Goal: Communication & Community: Participate in discussion

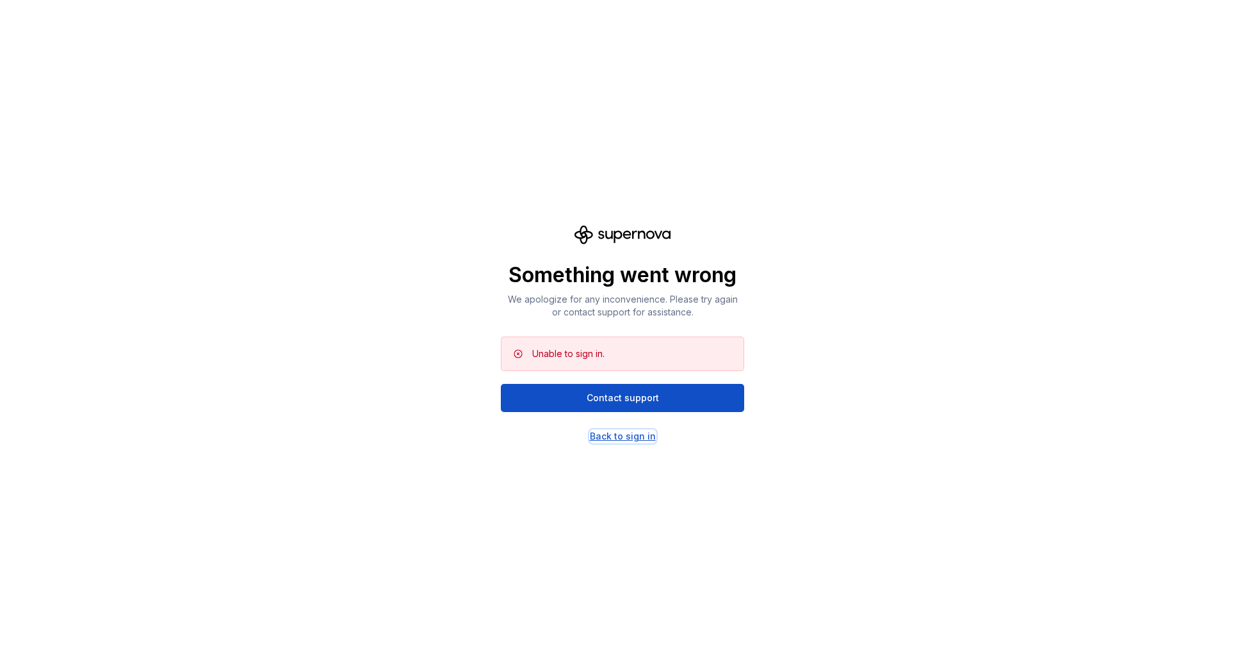
click at [638, 437] on div "Back to sign in" at bounding box center [623, 436] width 66 height 13
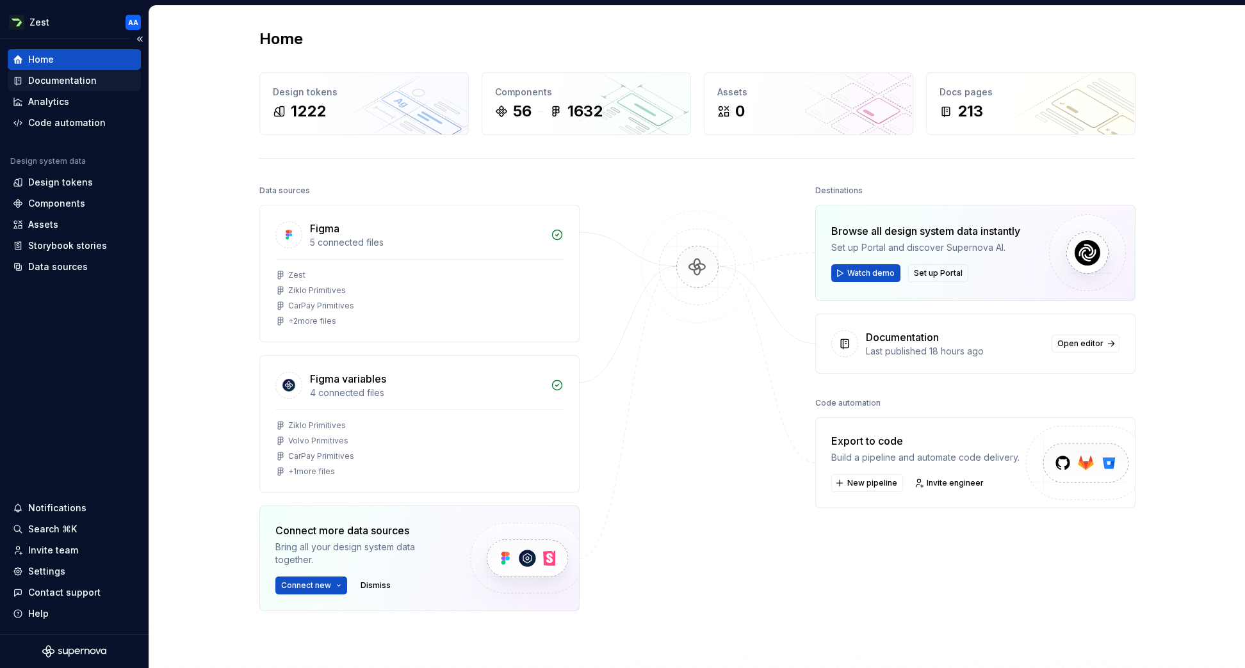
click at [79, 78] on div "Documentation" at bounding box center [62, 80] width 68 height 13
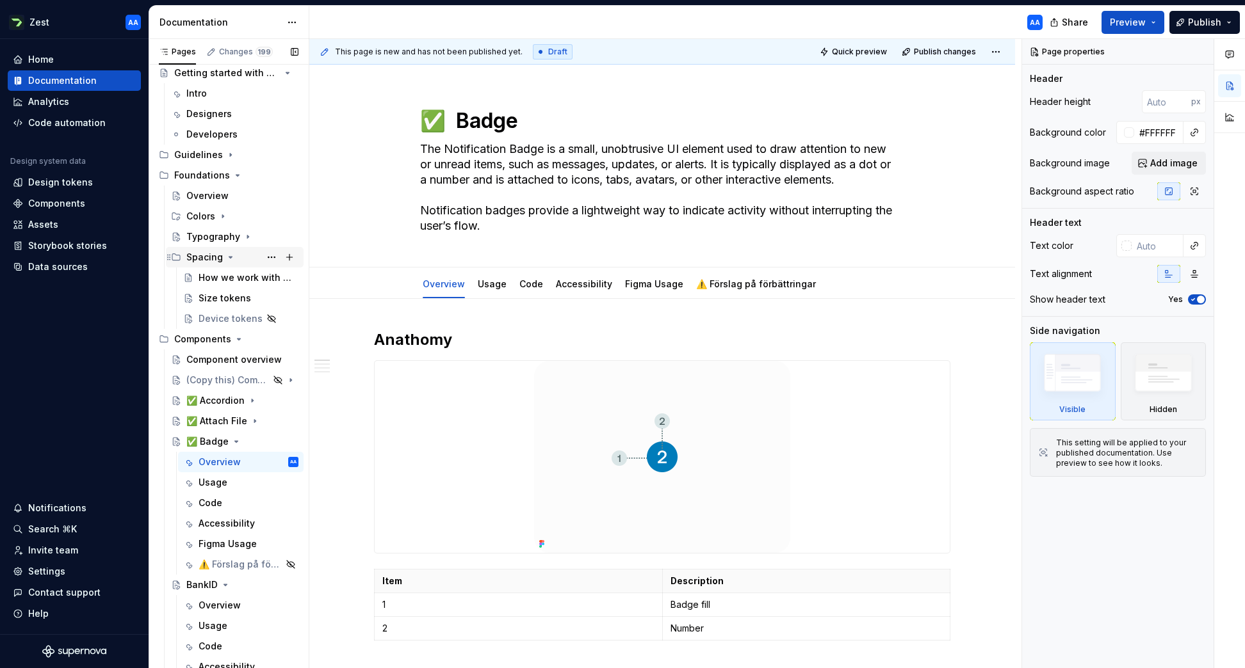
scroll to position [193, 0]
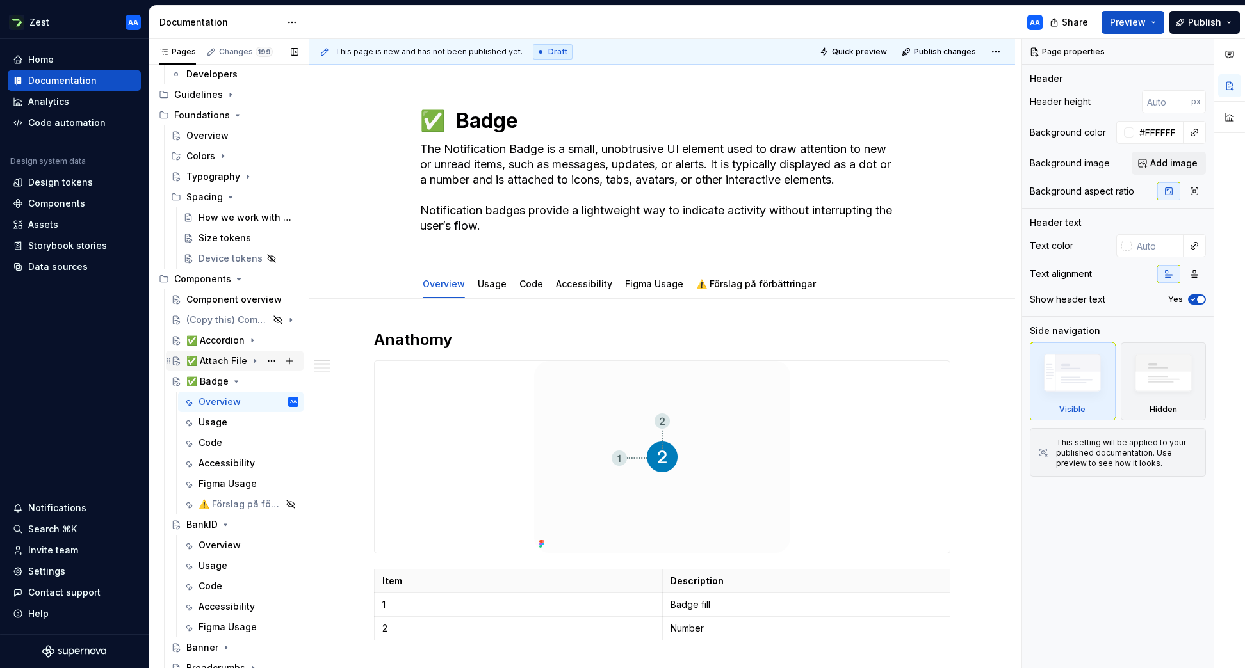
click at [251, 359] on icon "Page tree" at bounding box center [255, 361] width 10 height 10
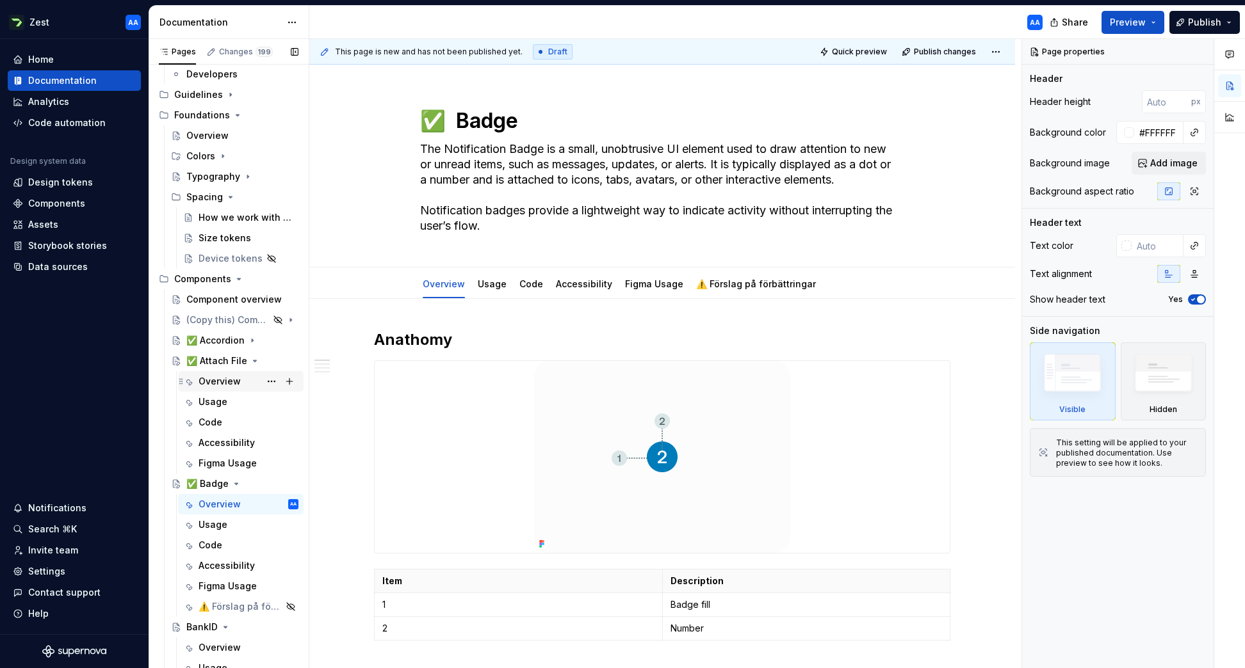
click at [227, 382] on div "Overview" at bounding box center [219, 381] width 42 height 13
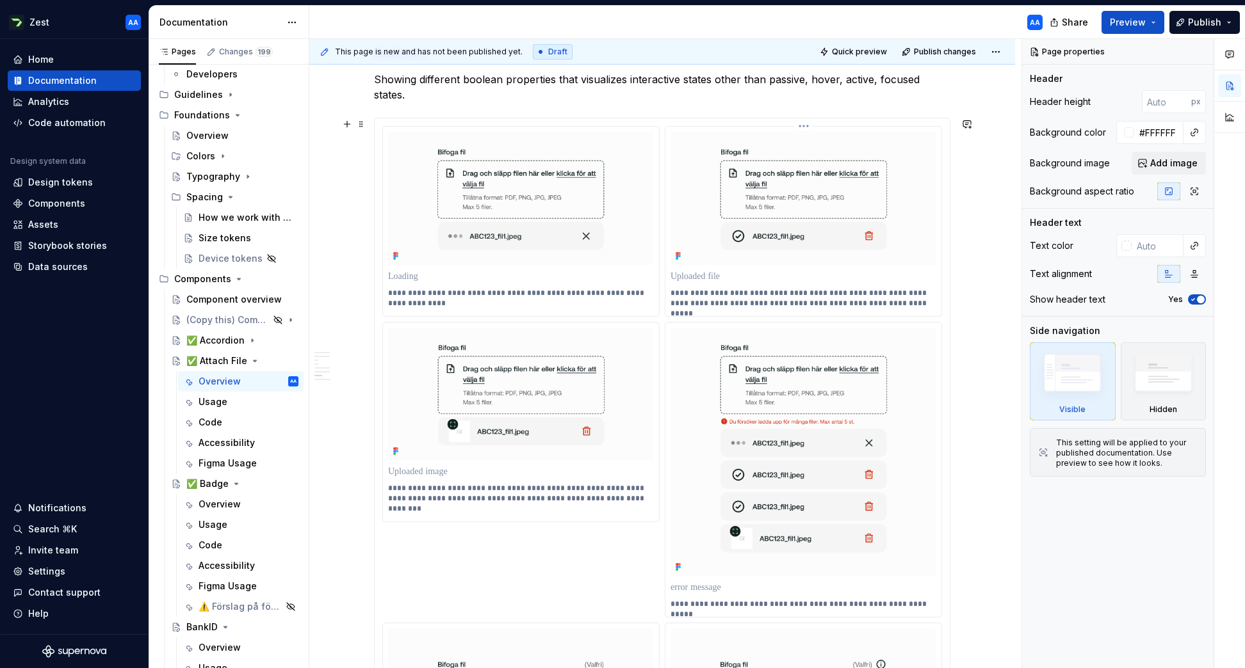
scroll to position [1925, 0]
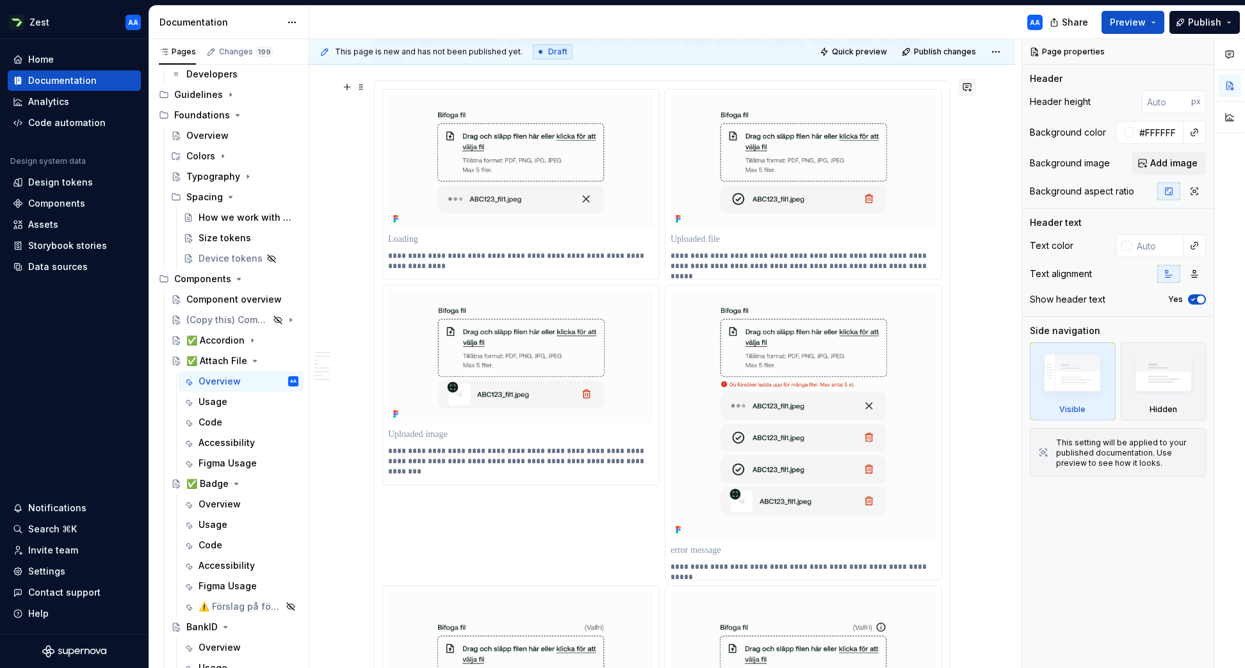
click at [969, 87] on button "button" at bounding box center [967, 87] width 18 height 18
type textarea "*"
click at [880, 106] on span "[PERSON_NAME]" at bounding box center [884, 106] width 73 height 13
click at [956, 104] on span "[PERSON_NAME]" at bounding box center [964, 106] width 73 height 13
click at [967, 147] on icon "Send" at bounding box center [966, 144] width 8 height 8
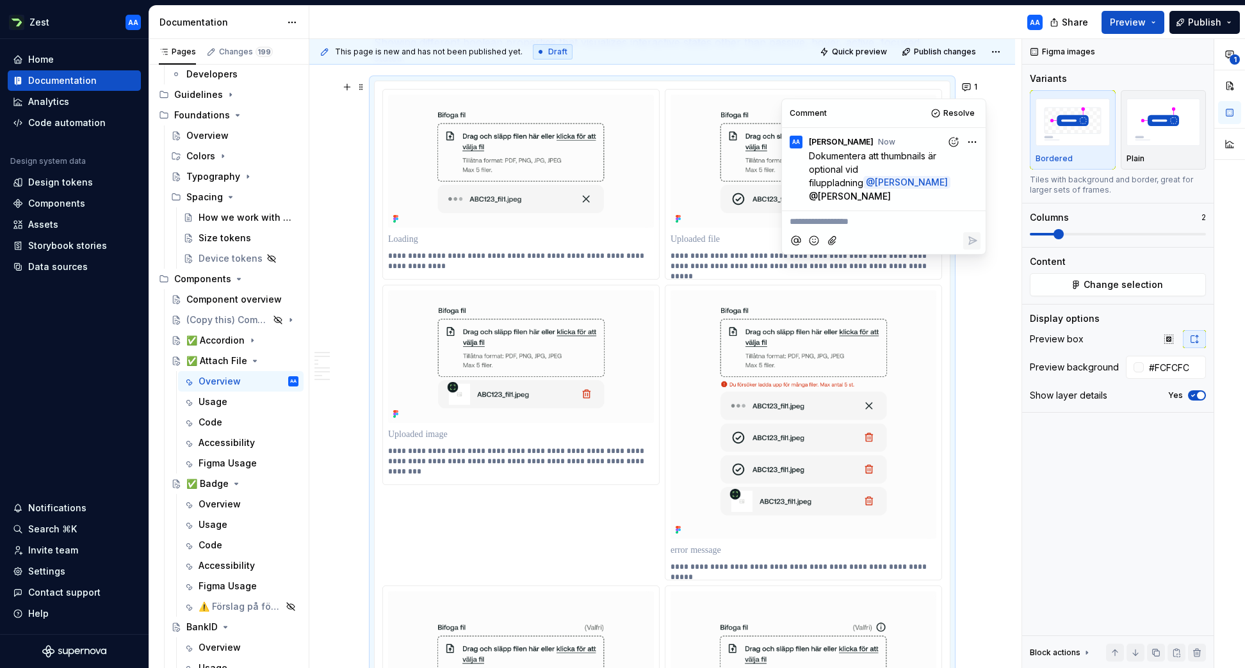
click at [985, 260] on div "**********" at bounding box center [665, 354] width 712 height 630
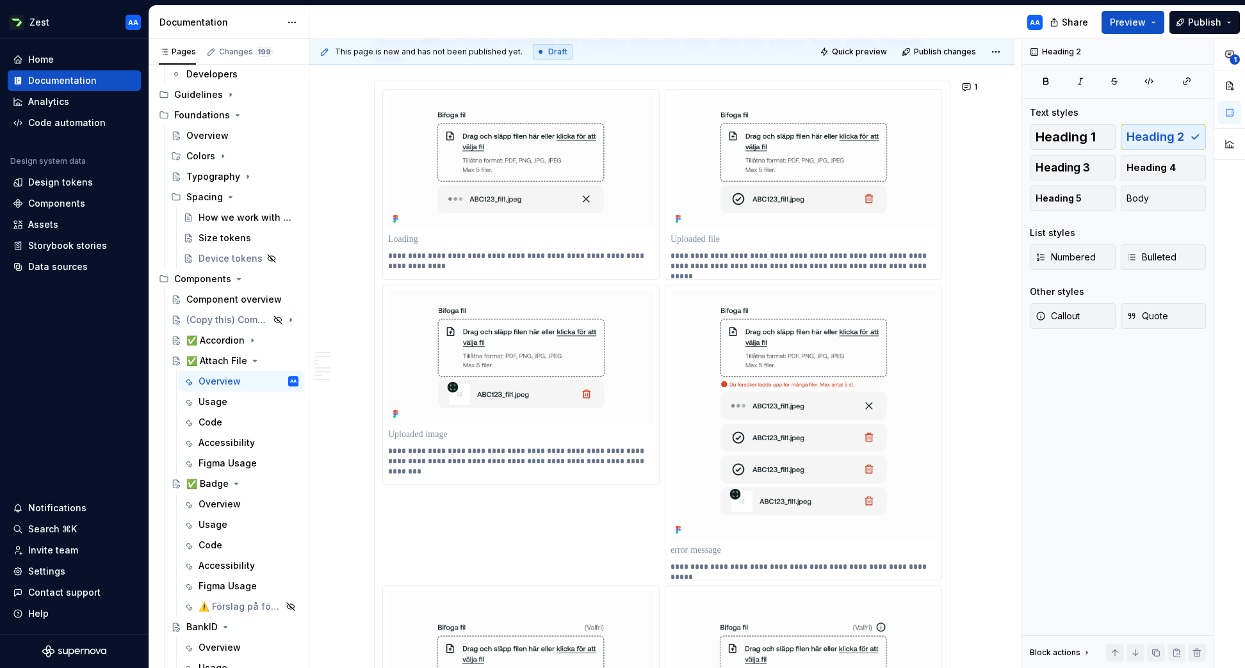
scroll to position [193, 0]
click at [974, 85] on button "1" at bounding box center [970, 87] width 25 height 18
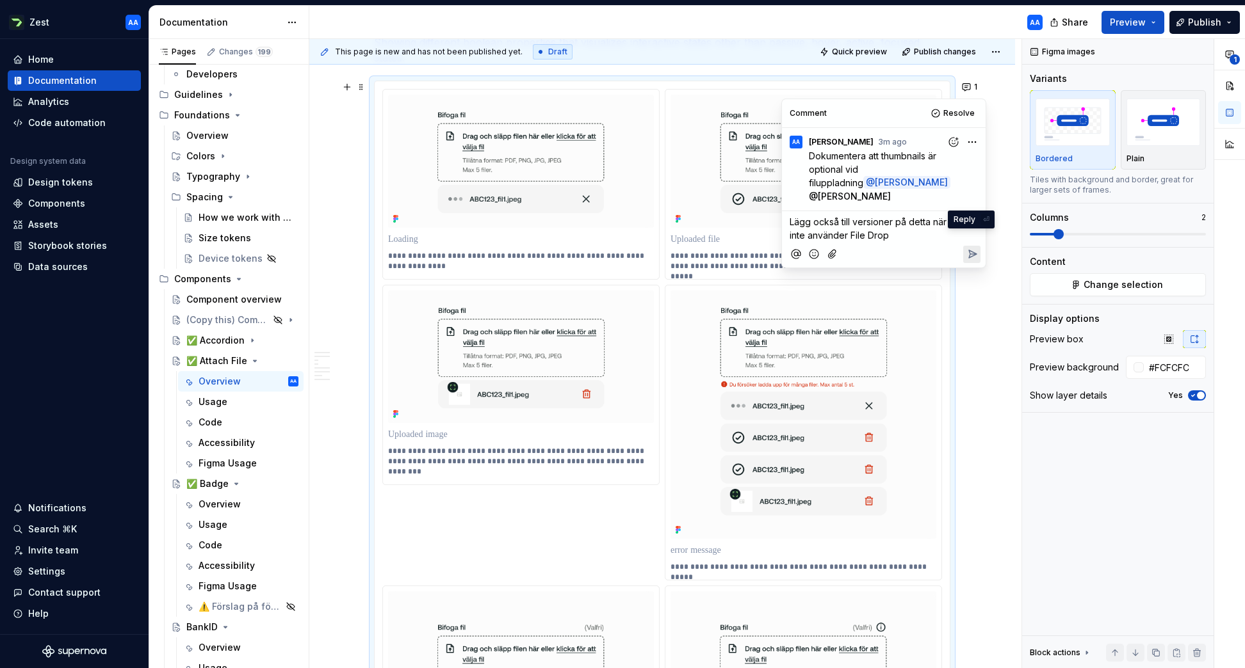
click at [971, 250] on icon "Reply" at bounding box center [973, 254] width 8 height 8
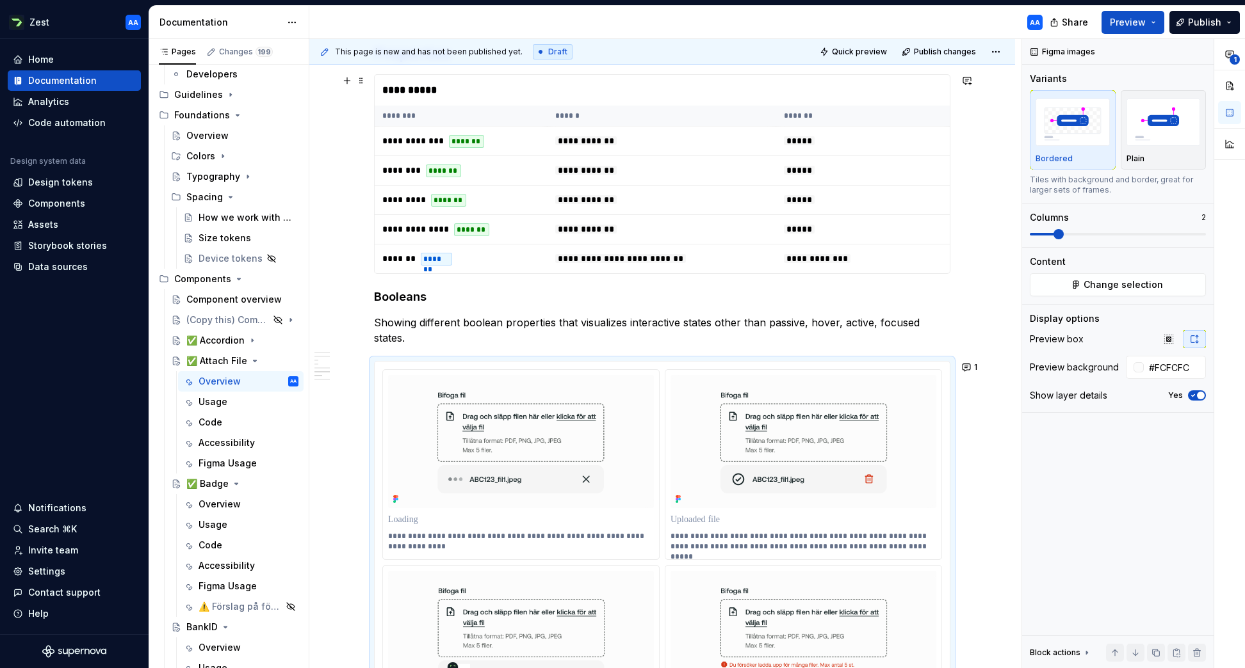
scroll to position [1636, 0]
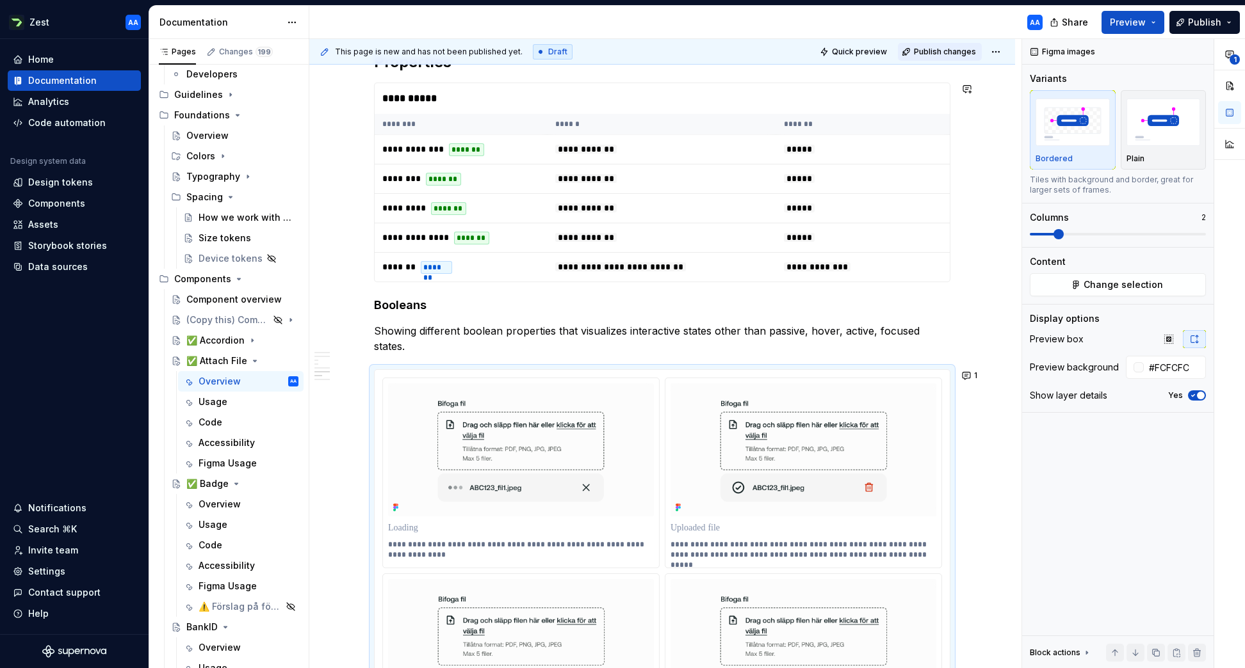
type textarea "*"
